Goal: Find specific page/section: Find specific page/section

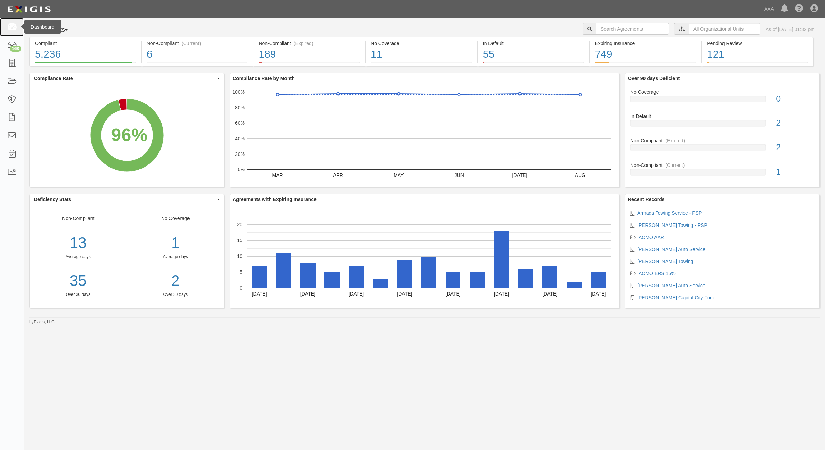
click at [16, 25] on icon at bounding box center [12, 27] width 10 height 8
click at [2, 64] on link at bounding box center [12, 63] width 24 height 18
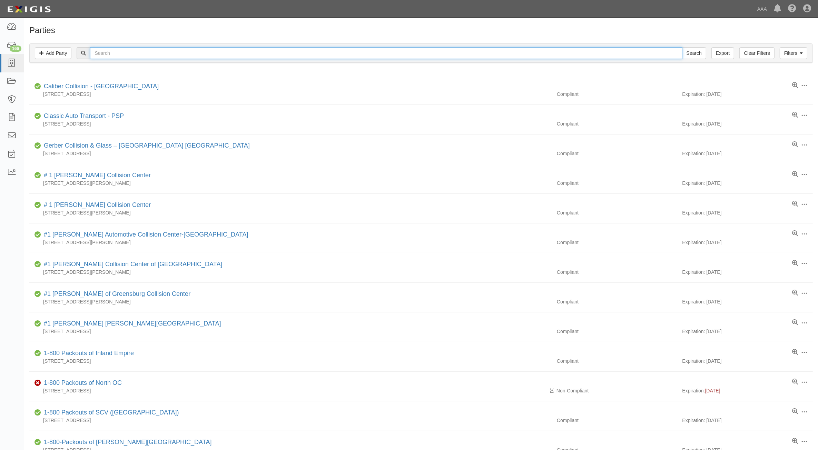
click at [293, 56] on input "text" at bounding box center [386, 53] width 592 height 12
type input "4 States"
click at [682, 47] on input "Search" at bounding box center [694, 53] width 24 height 12
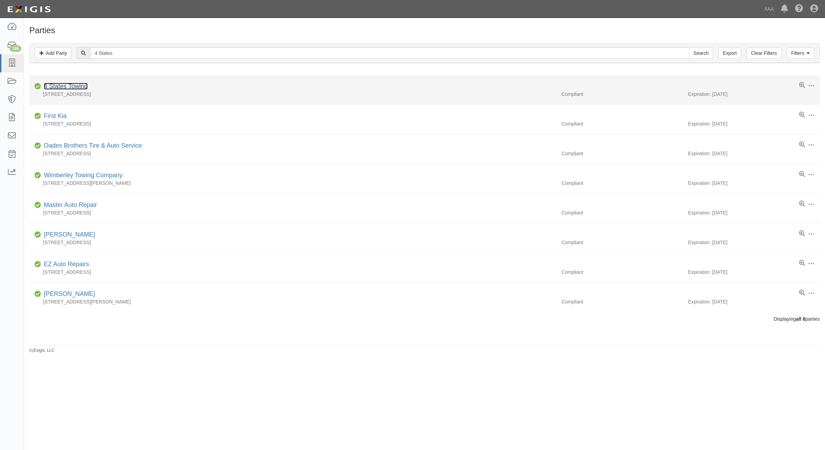
click at [68, 84] on link "4 States Towing" at bounding box center [66, 86] width 44 height 7
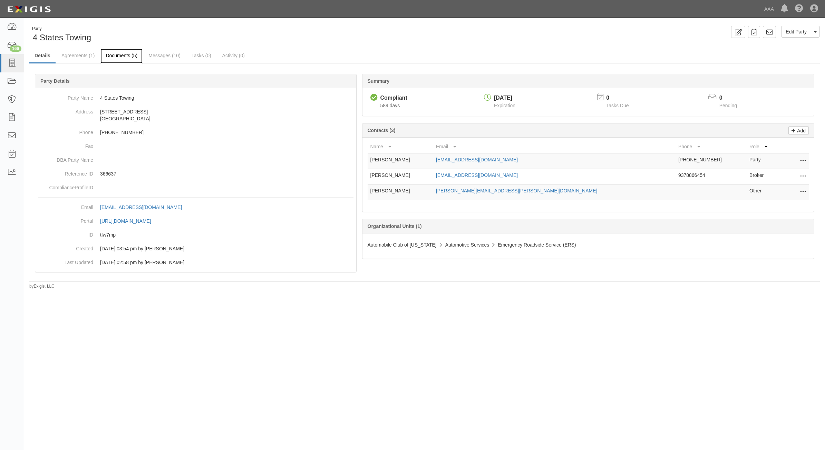
click at [129, 57] on link "Documents (5)" at bounding box center [121, 56] width 42 height 15
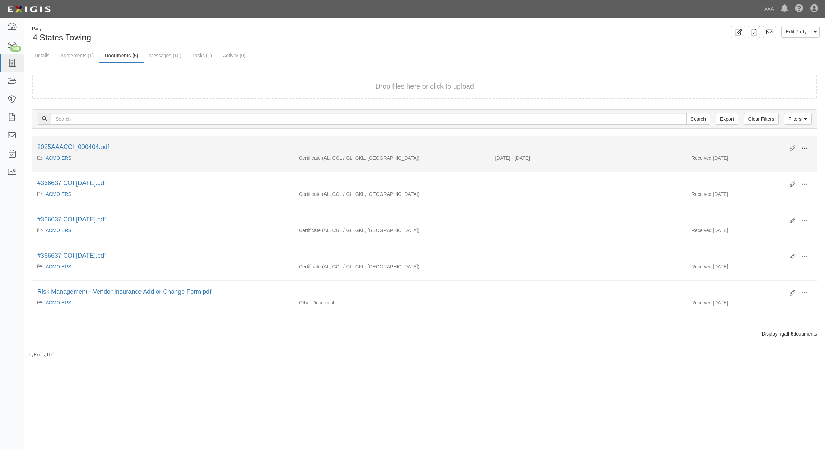
click at [803, 149] on span at bounding box center [804, 148] width 6 height 6
click at [781, 158] on link "View" at bounding box center [770, 158] width 55 height 12
